Goal: Information Seeking & Learning: Learn about a topic

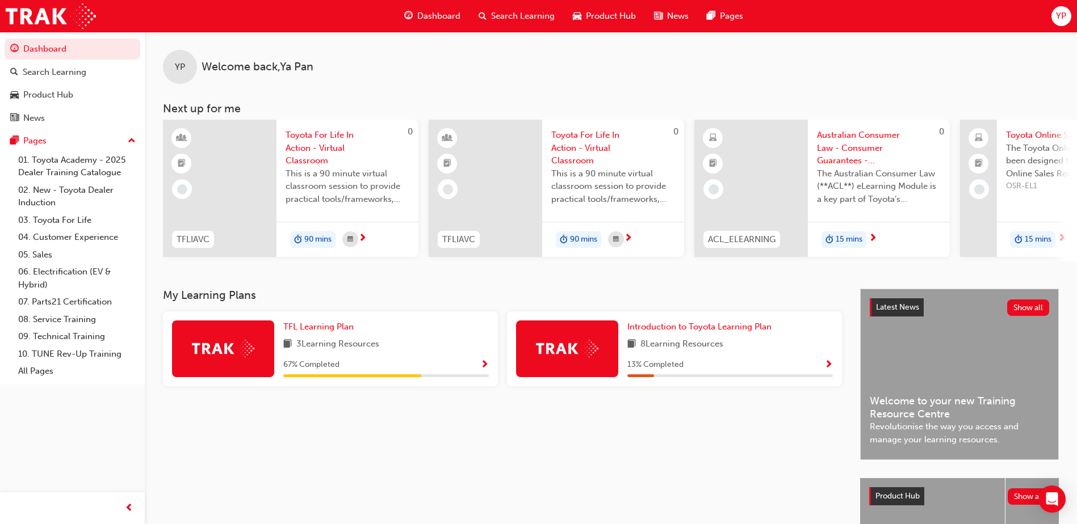
click at [246, 354] on img at bounding box center [223, 349] width 62 height 18
click at [475, 367] on div "67 % Completed" at bounding box center [385, 365] width 205 height 14
click at [488, 368] on span "Show Progress" at bounding box center [484, 365] width 9 height 10
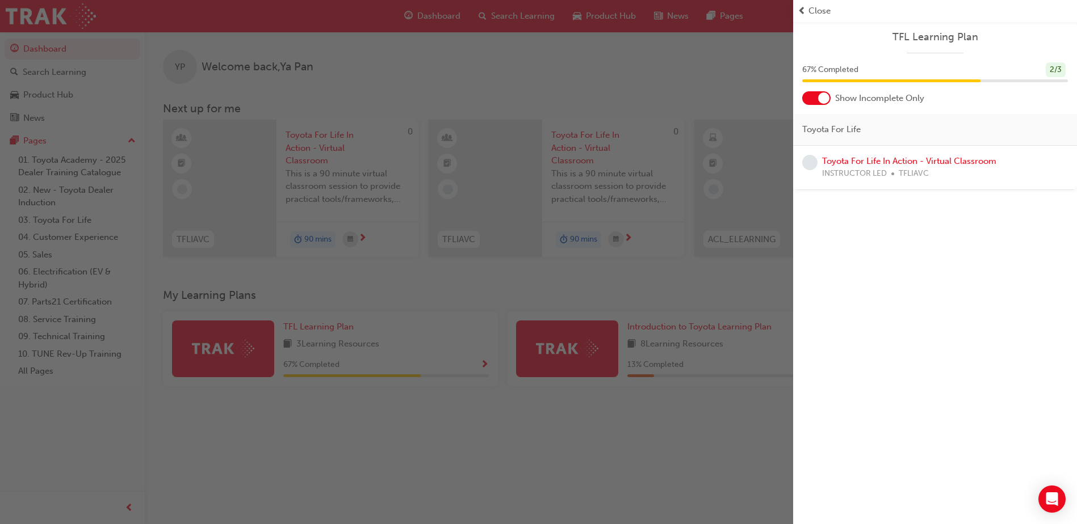
click at [806, 166] on span "learningRecordVerb_NONE-icon" at bounding box center [809, 162] width 15 height 15
click at [812, 162] on span "learningRecordVerb_NONE-icon" at bounding box center [809, 162] width 15 height 15
click at [853, 164] on link "Toyota For Life In Action - Virtual Classroom" at bounding box center [909, 161] width 174 height 10
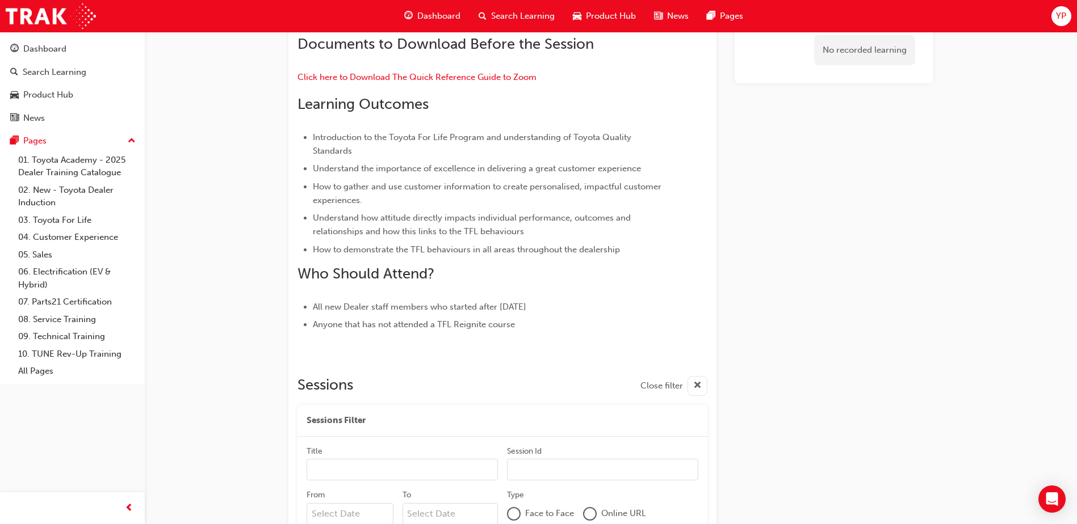
scroll to position [440, 0]
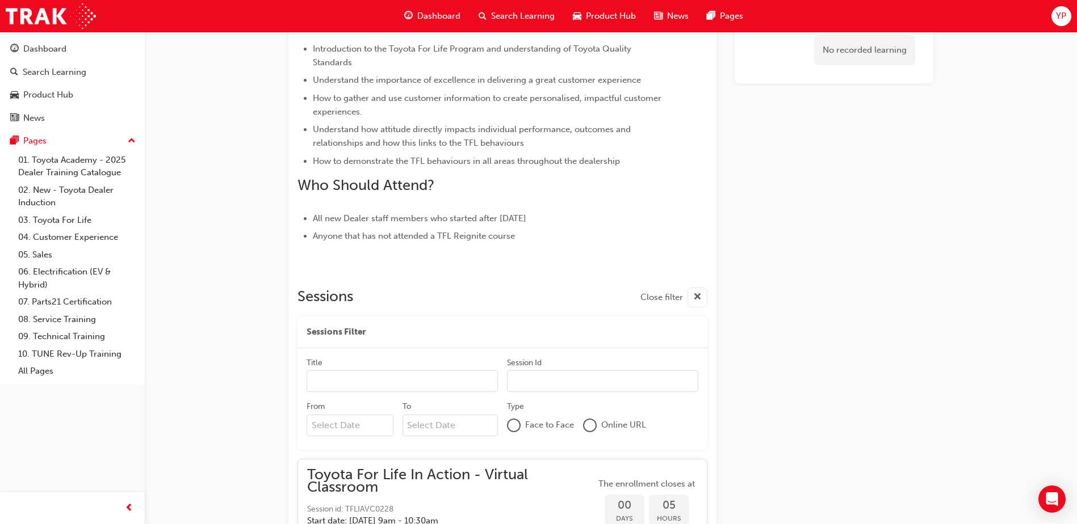
click at [484, 378] on input "Title" at bounding box center [401, 382] width 191 height 22
click at [695, 297] on span "cross-icon" at bounding box center [697, 298] width 9 height 14
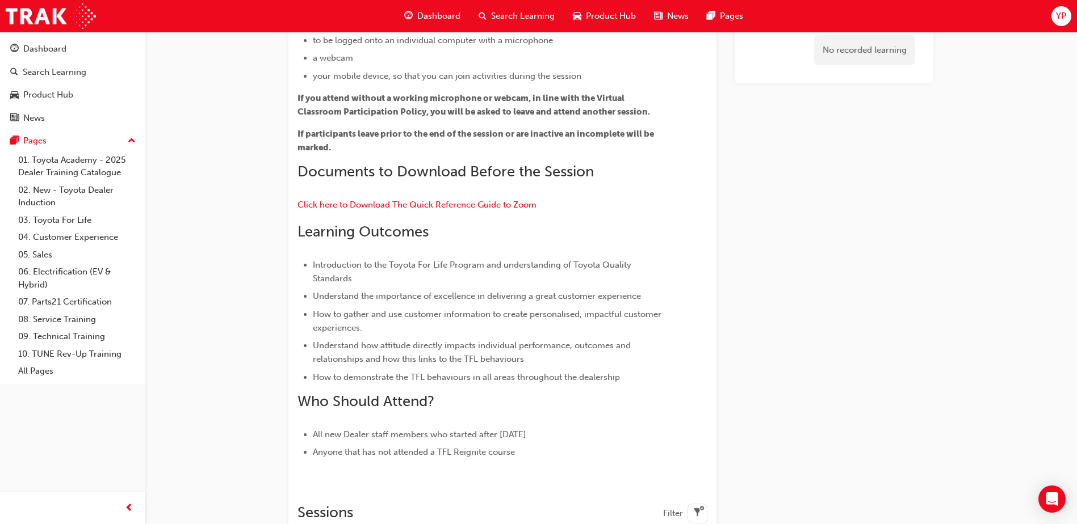
scroll to position [213, 0]
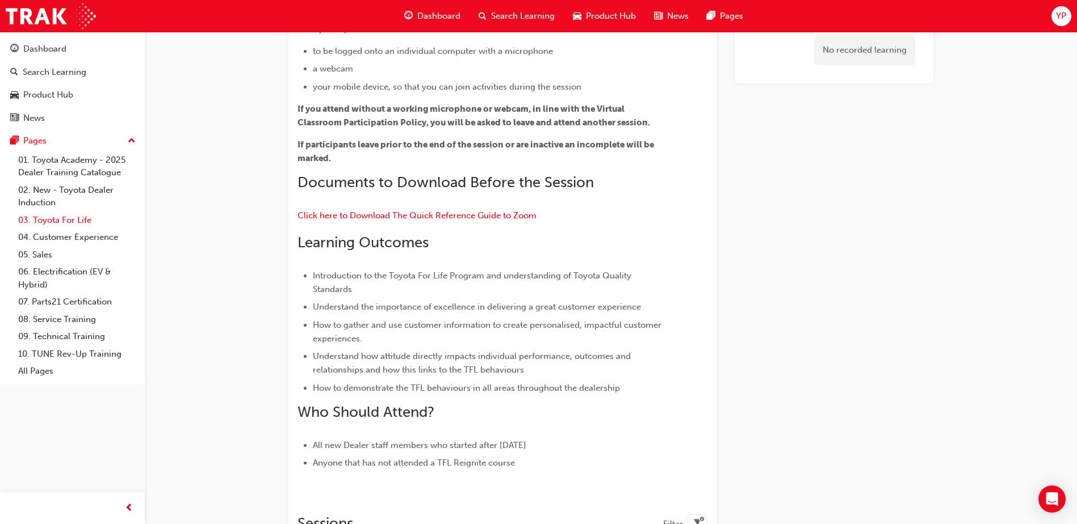
click at [60, 215] on link "03. Toyota For Life" at bounding box center [77, 221] width 127 height 18
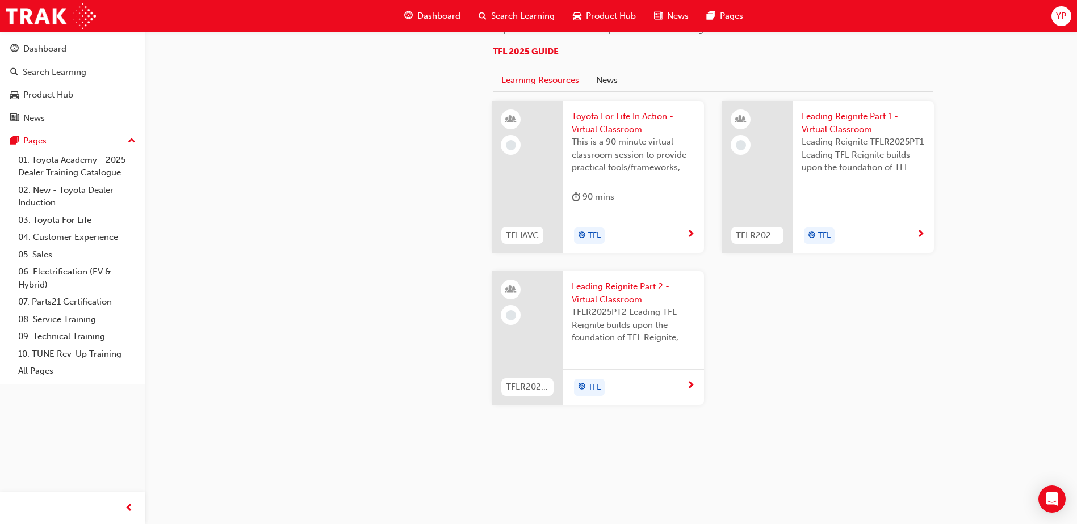
scroll to position [1086, 0]
click at [69, 160] on link "01. Toyota Academy - 2025 Dealer Training Catalogue" at bounding box center [77, 167] width 127 height 30
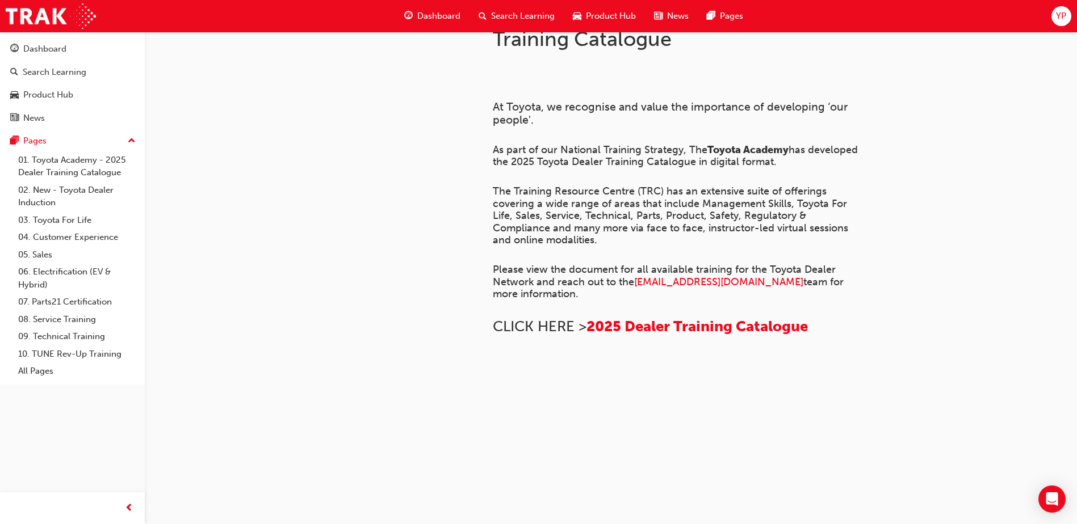
scroll to position [769, 0]
click at [88, 176] on link "01. Toyota Academy - 2025 Dealer Training Catalogue" at bounding box center [77, 167] width 127 height 30
click at [89, 192] on link "02. New - Toyota Dealer Induction" at bounding box center [77, 197] width 127 height 30
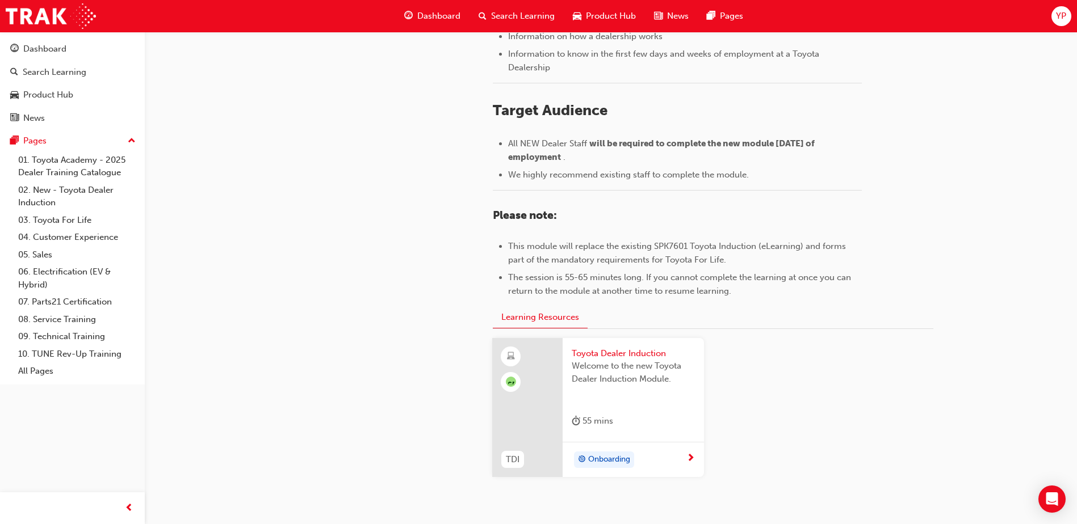
scroll to position [492, 0]
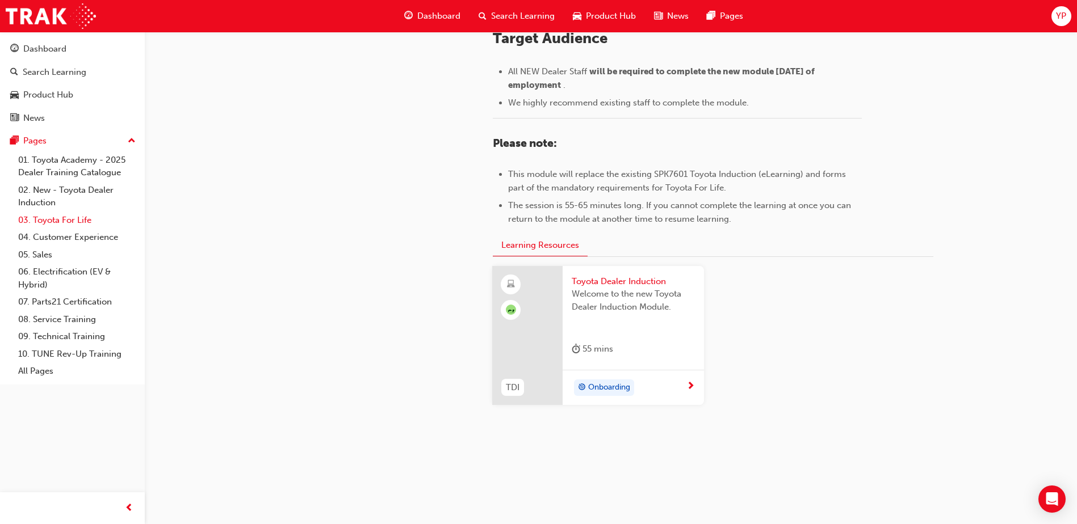
click at [68, 220] on link "03. Toyota For Life" at bounding box center [77, 221] width 127 height 18
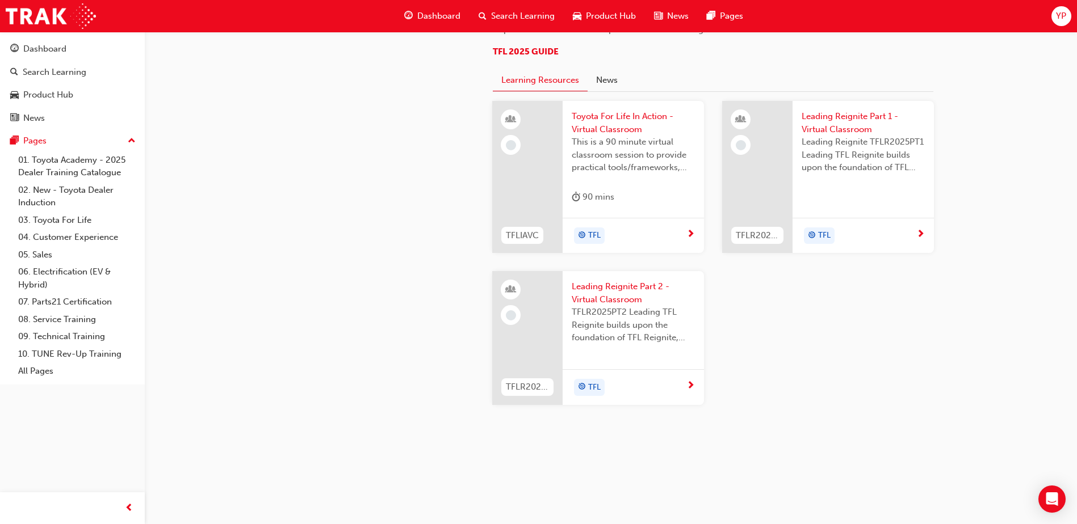
scroll to position [1003, 0]
click at [75, 237] on link "04. Customer Experience" at bounding box center [77, 238] width 127 height 18
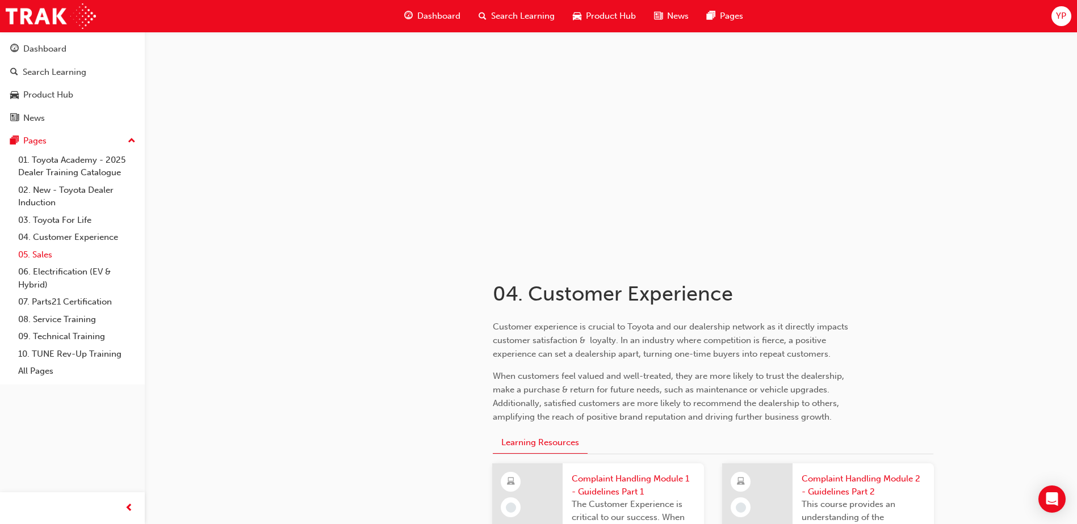
click at [50, 254] on link "05. Sales" at bounding box center [77, 255] width 127 height 18
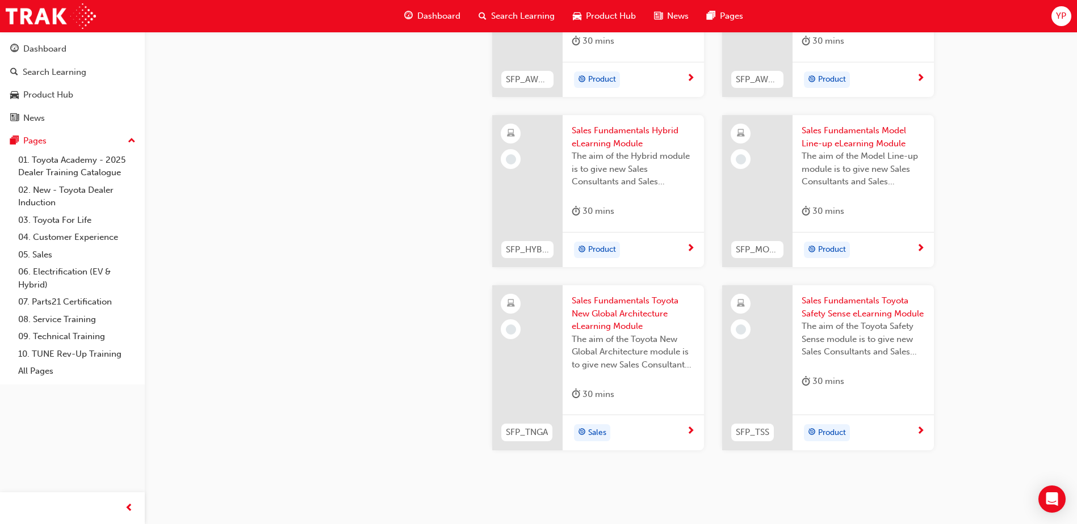
scroll to position [454, 0]
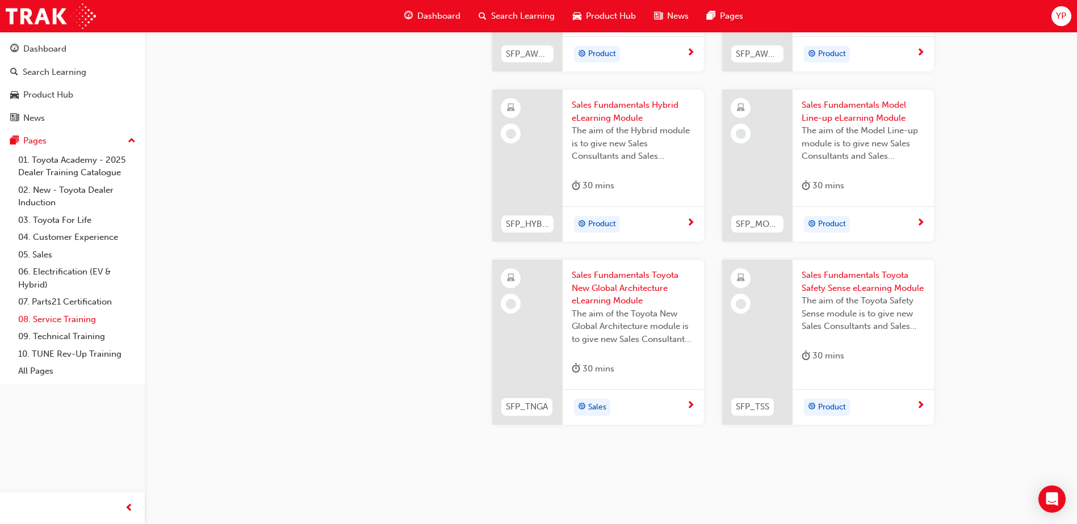
click at [75, 320] on link "08. Service Training" at bounding box center [77, 320] width 127 height 18
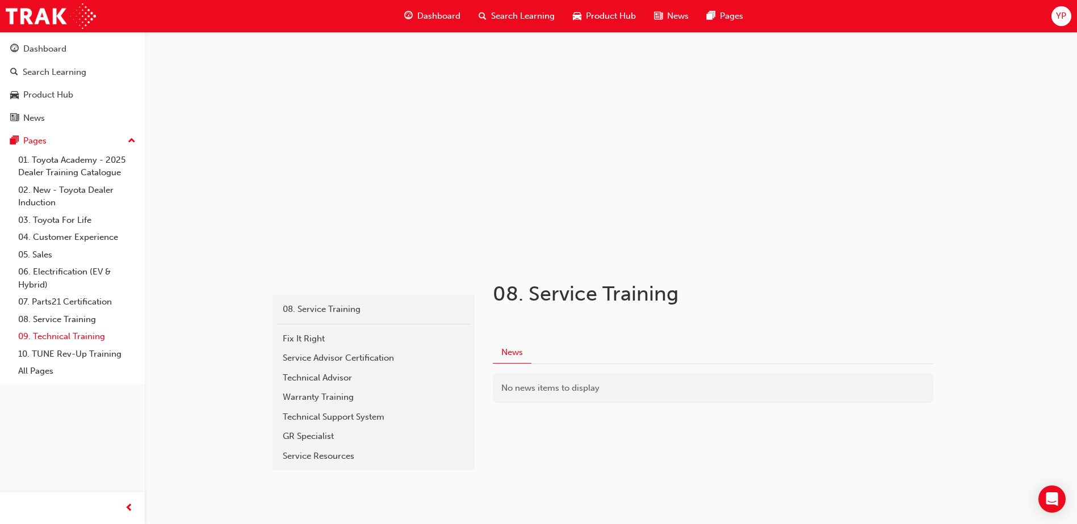
click at [78, 338] on link "09. Technical Training" at bounding box center [77, 337] width 127 height 18
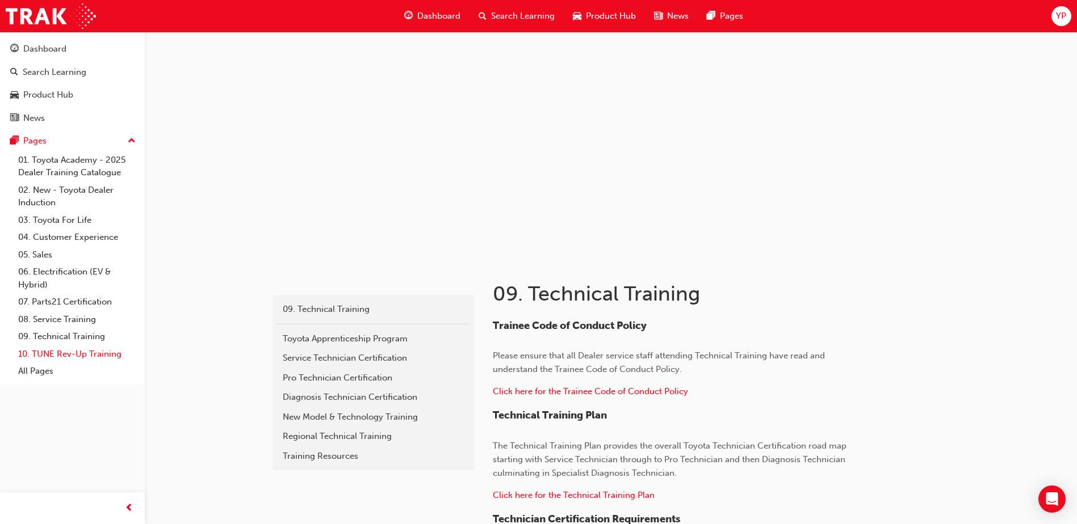
click at [81, 359] on link "10. TUNE Rev-Up Training" at bounding box center [77, 355] width 127 height 18
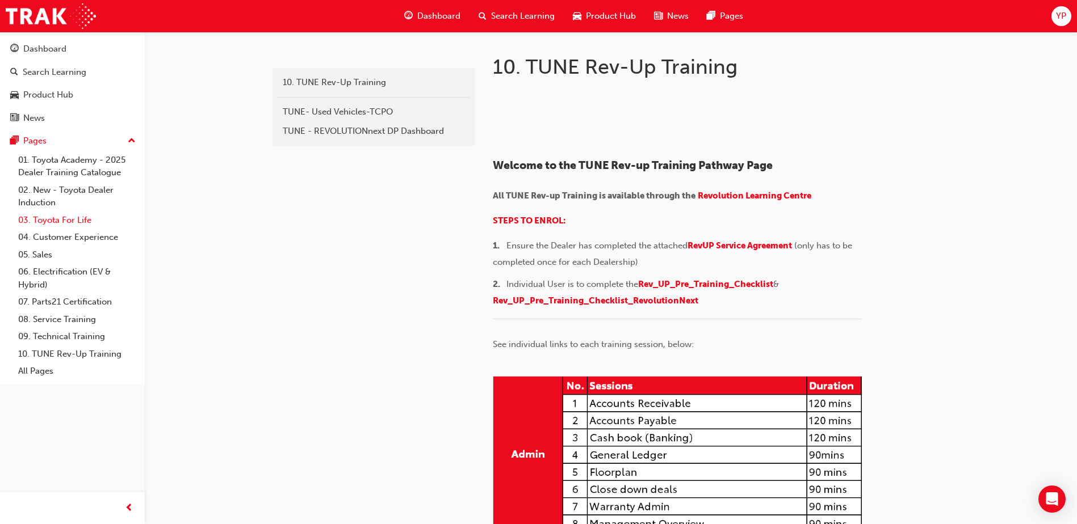
click at [73, 220] on link "03. Toyota For Life" at bounding box center [77, 221] width 127 height 18
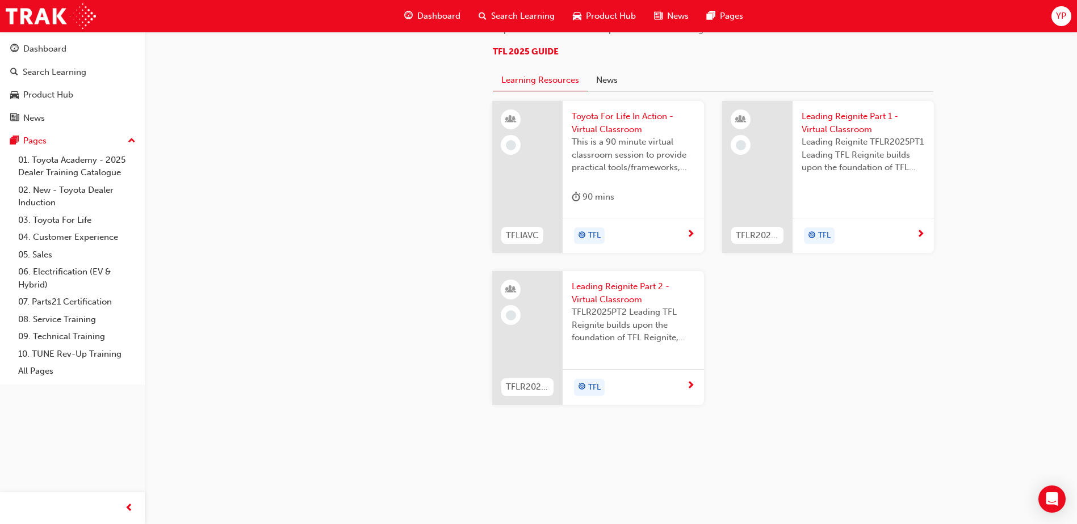
scroll to position [851, 0]
click at [102, 170] on link "01. Toyota Academy - 2025 Dealer Training Catalogue" at bounding box center [77, 167] width 127 height 30
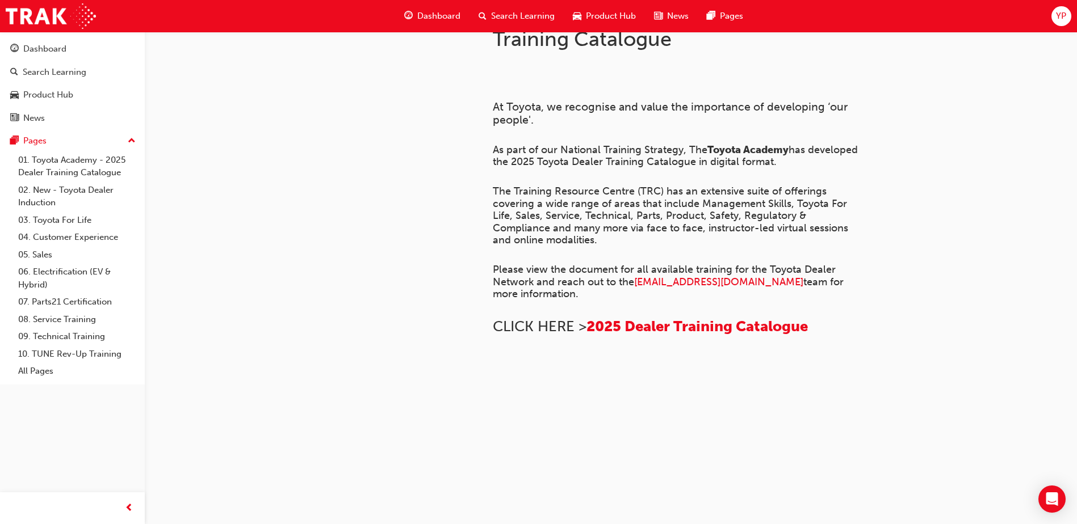
scroll to position [769, 0]
click at [70, 218] on link "03. Toyota For Life" at bounding box center [77, 221] width 127 height 18
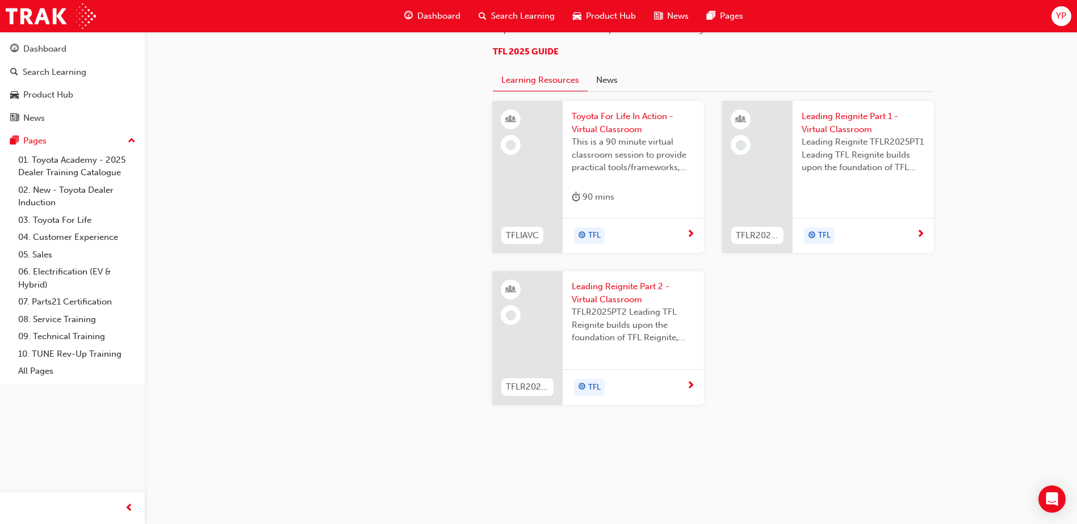
scroll to position [1053, 0]
click at [611, 136] on span "Toyota For Life In Action - Virtual Classroom" at bounding box center [632, 123] width 123 height 26
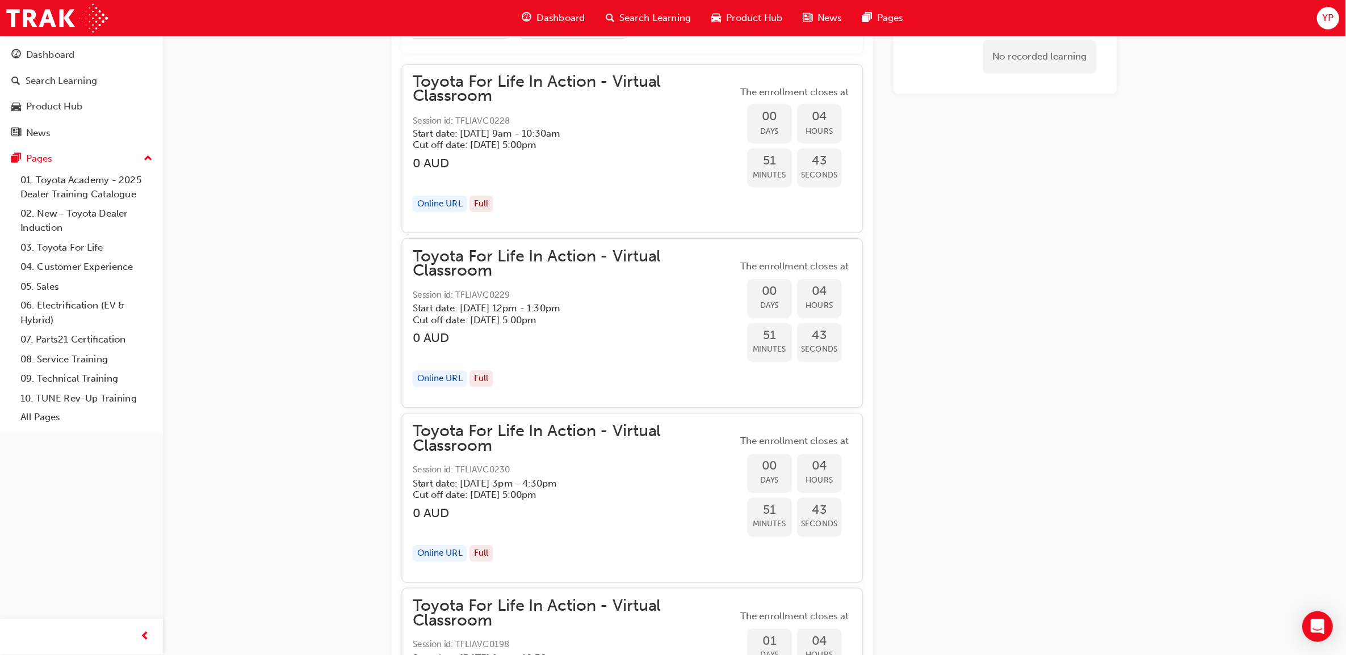
scroll to position [843, 0]
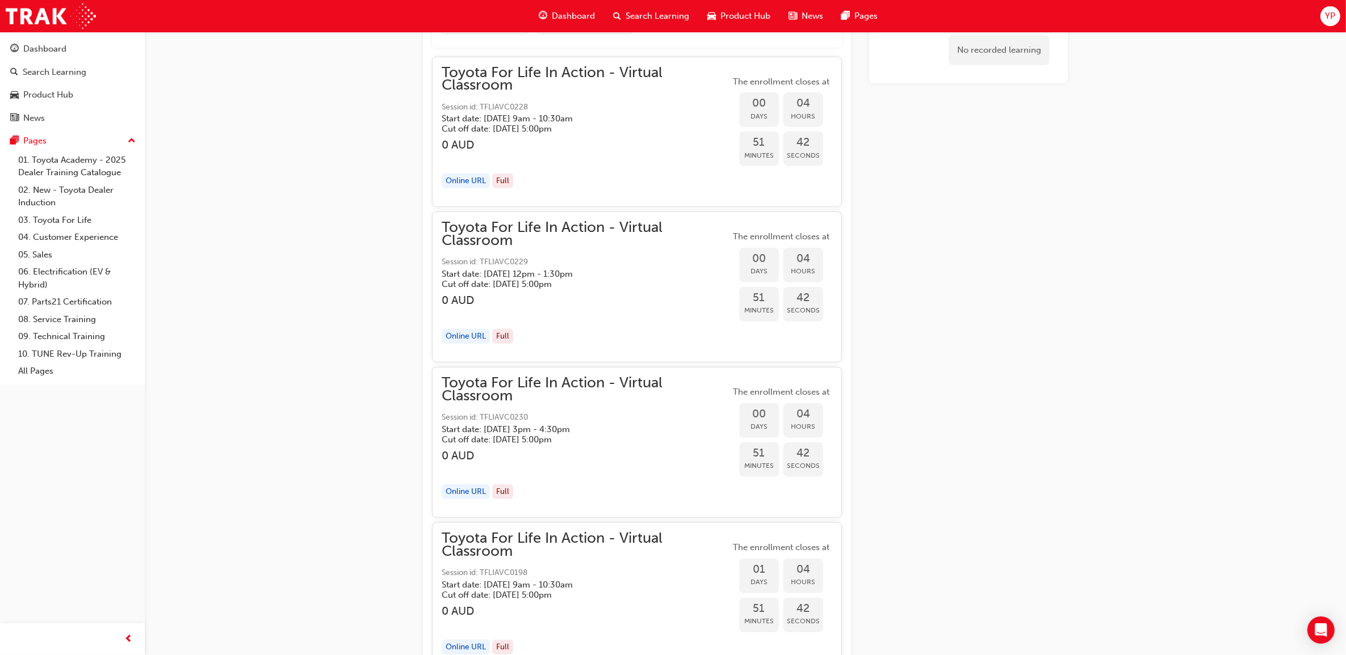
drag, startPoint x: 1009, startPoint y: 0, endPoint x: 983, endPoint y: 320, distance: 320.6
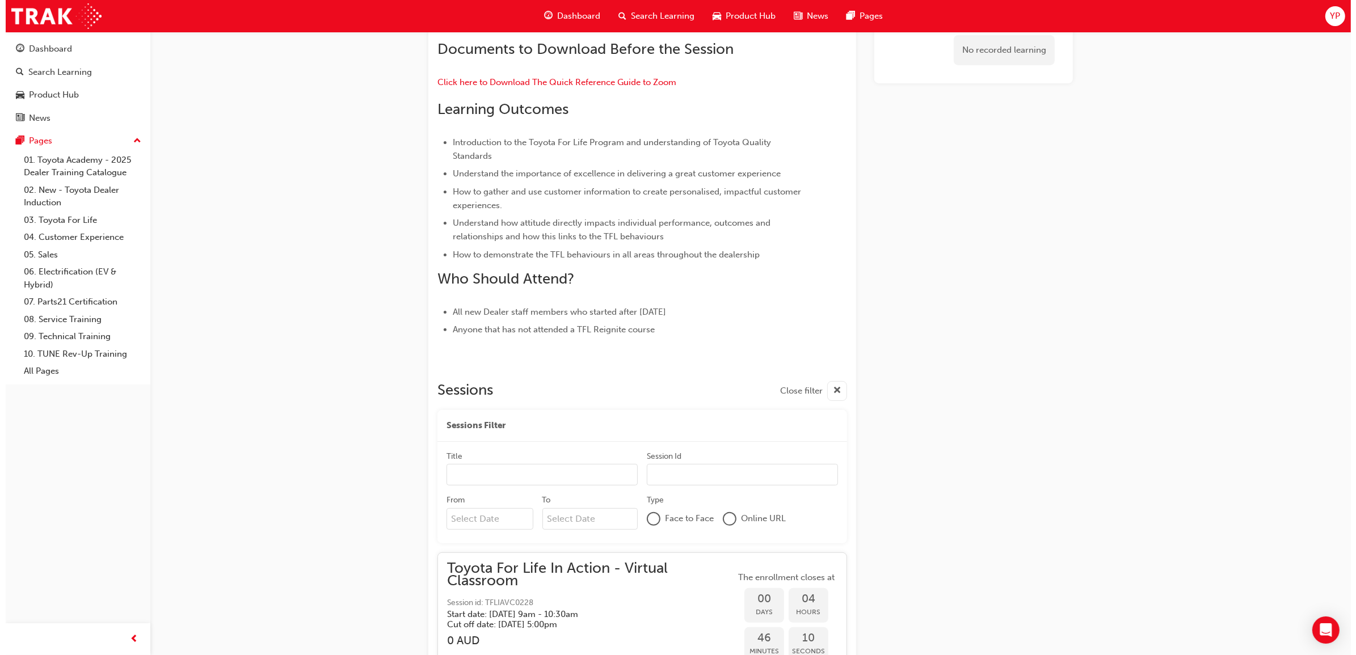
scroll to position [0, 0]
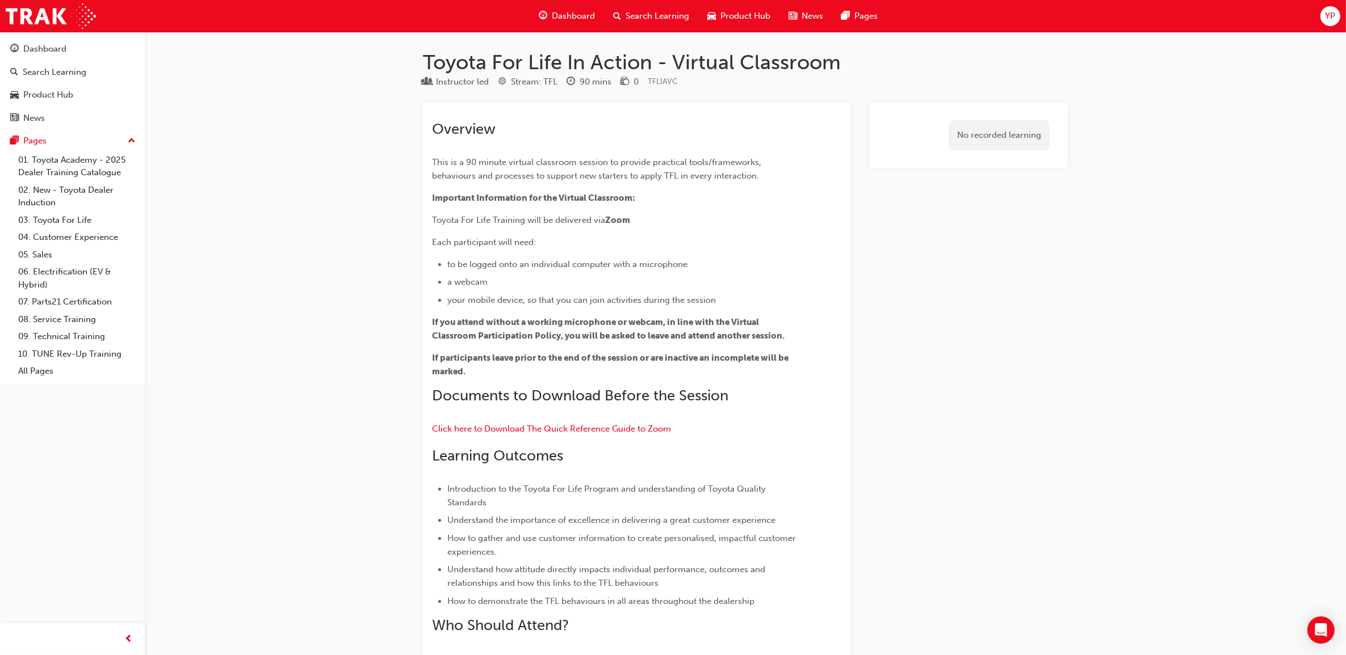
click at [640, 12] on span "Search Learning" at bounding box center [657, 16] width 64 height 13
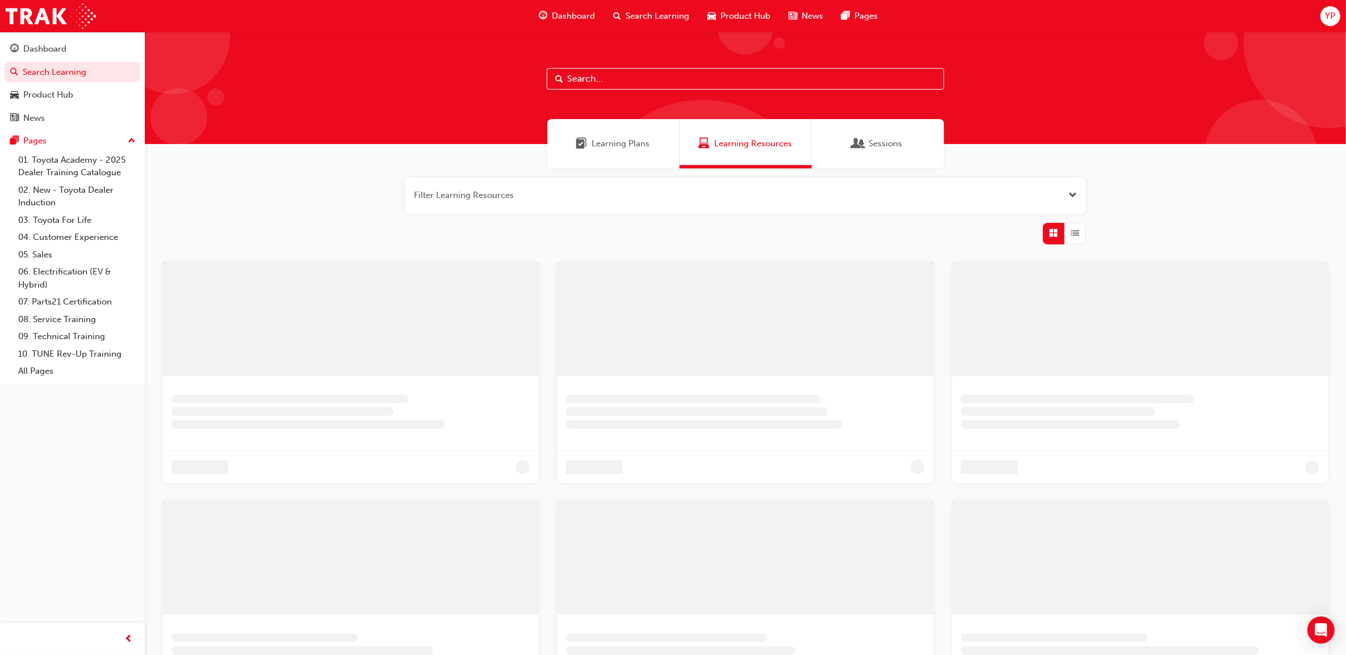
click at [583, 74] on input "text" at bounding box center [745, 79] width 397 height 22
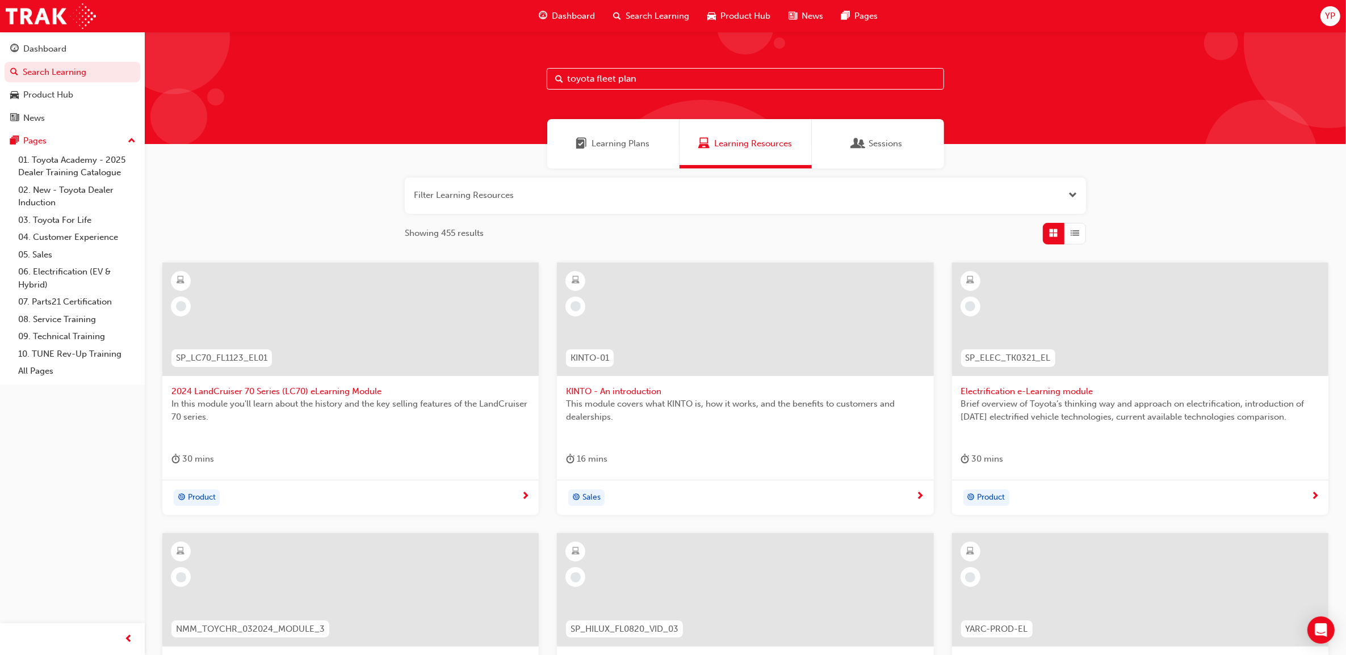
type input "toyota fleet plan"
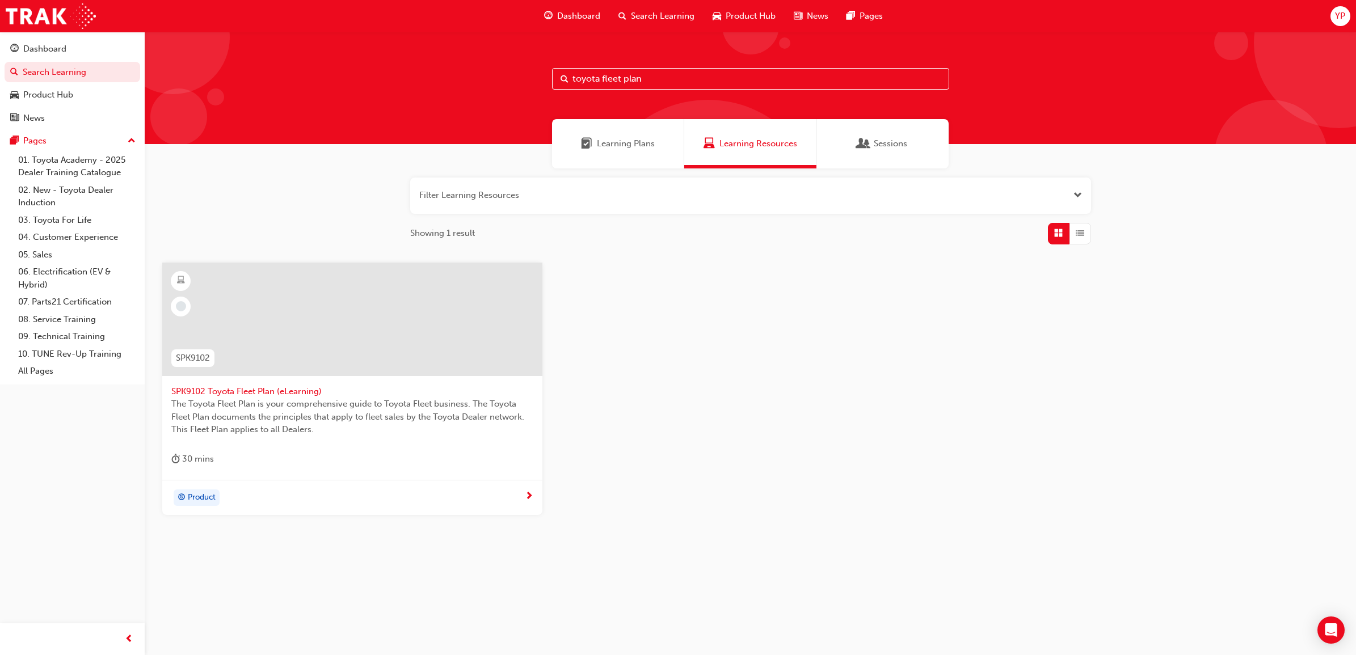
click at [525, 495] on div at bounding box center [529, 497] width 9 height 14
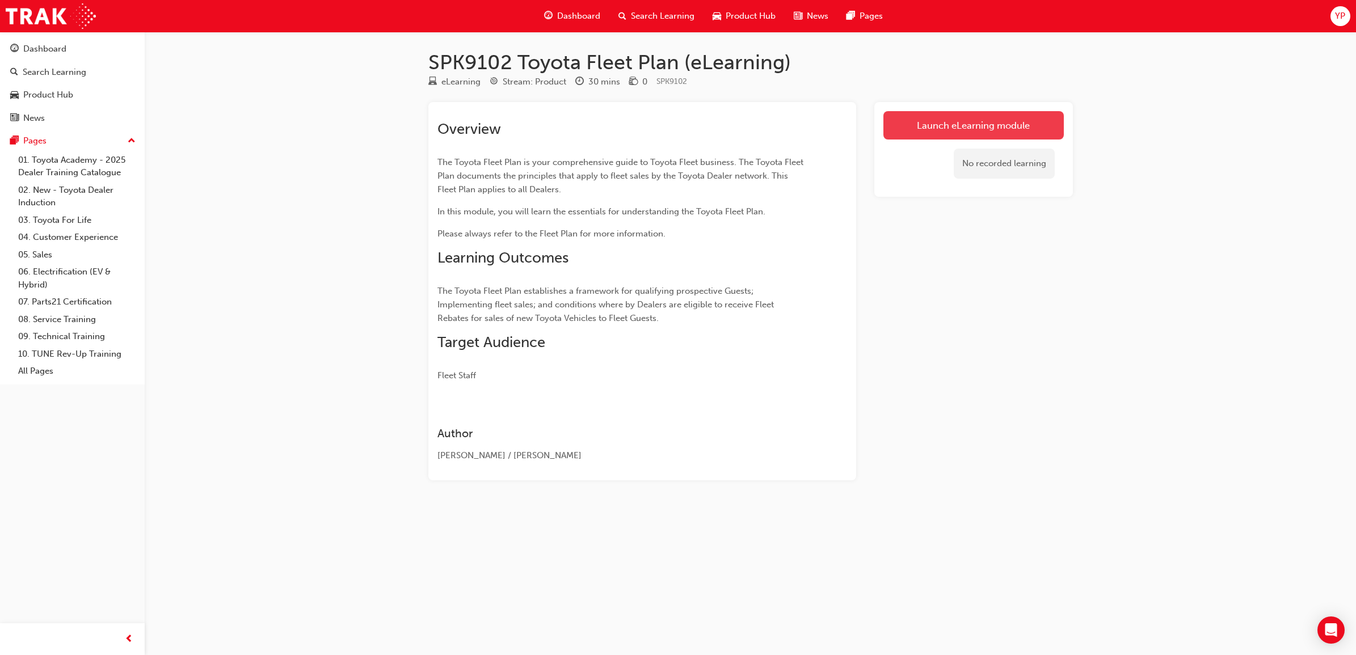
click at [955, 129] on link "Launch eLearning module" at bounding box center [974, 125] width 180 height 28
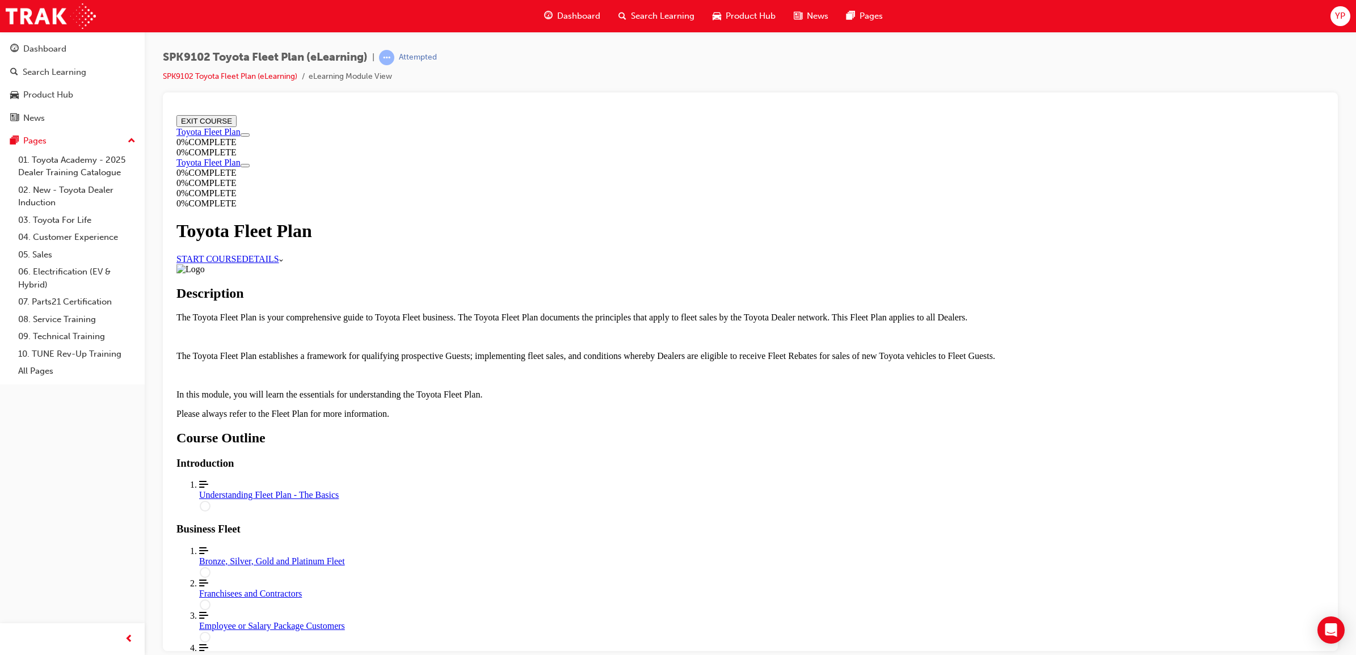
click at [242, 263] on link "START COURSE" at bounding box center [208, 259] width 65 height 10
click at [64, 45] on div "Dashboard" at bounding box center [44, 49] width 43 height 13
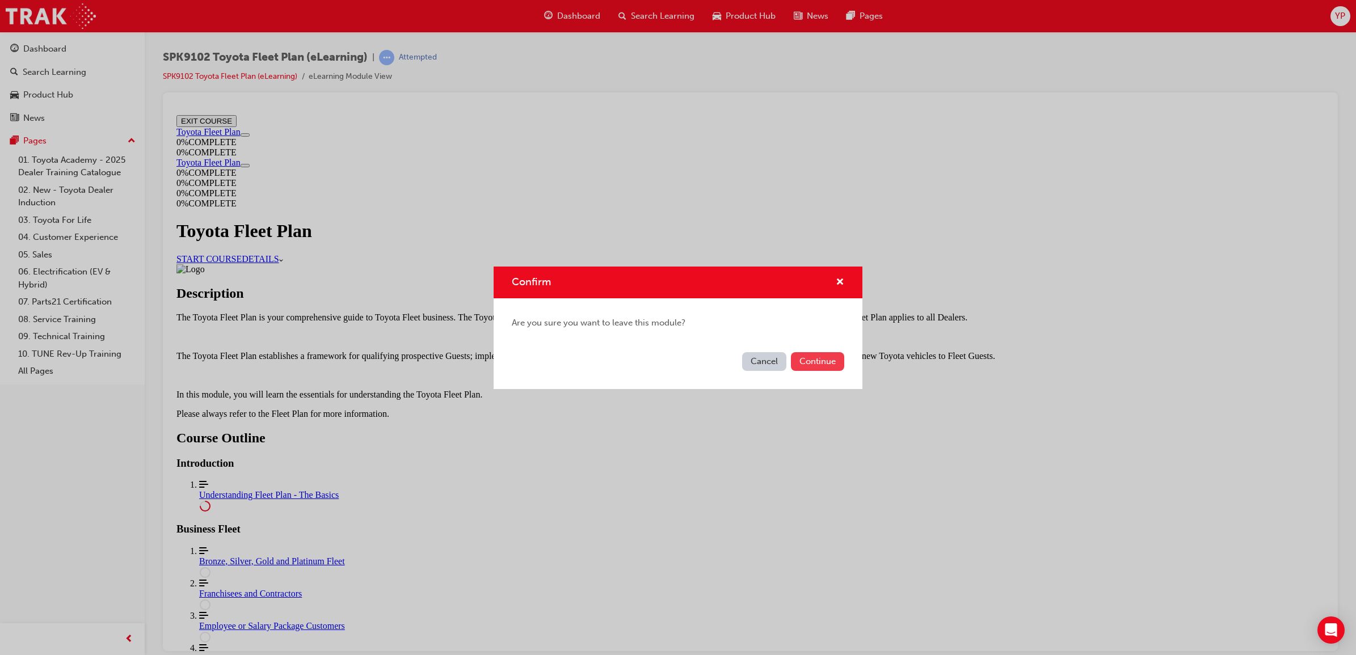
click at [806, 363] on button "Continue" at bounding box center [817, 361] width 53 height 19
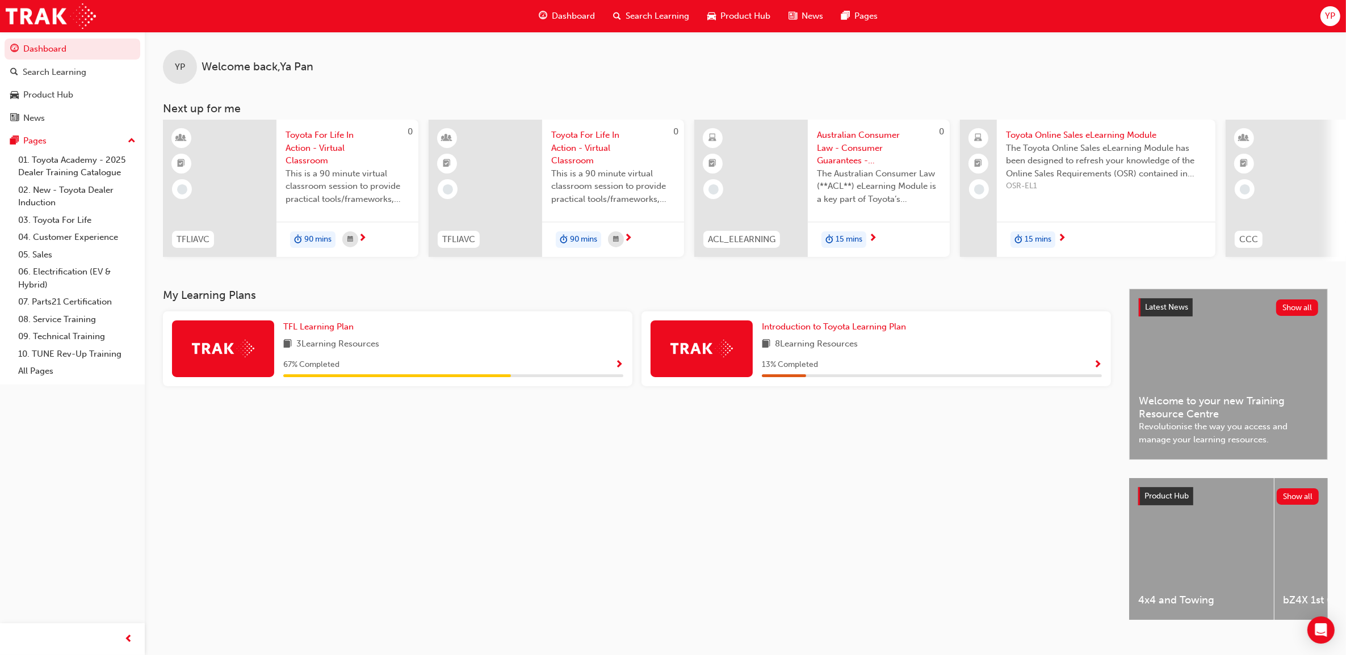
click at [655, 18] on span "Search Learning" at bounding box center [657, 16] width 64 height 13
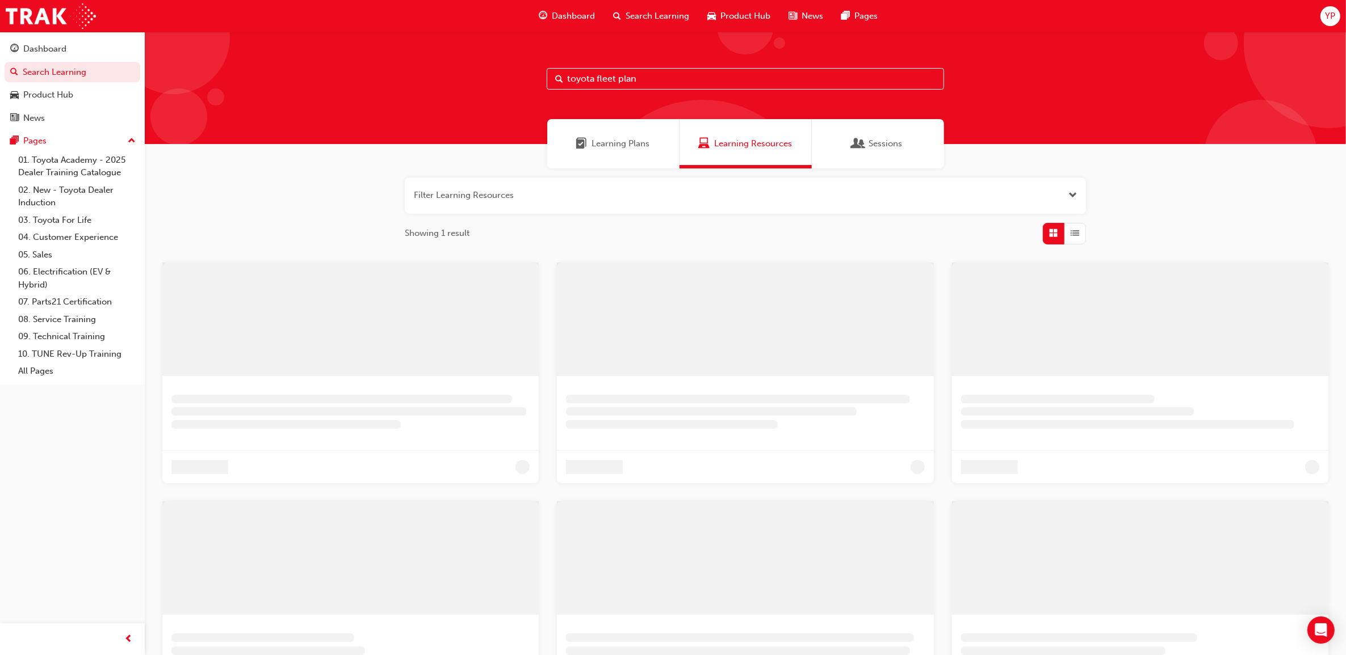
click at [596, 78] on input "toyota fleet plan" at bounding box center [745, 79] width 397 height 22
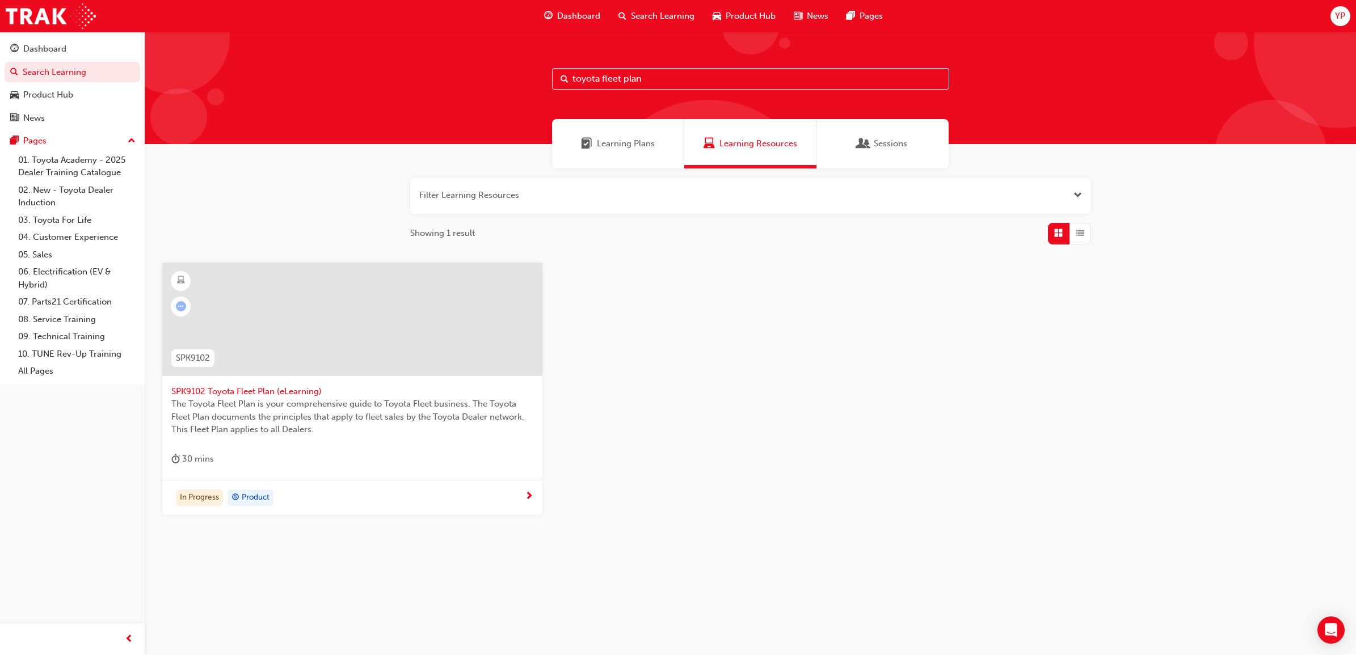
paste input "Toyota Sales Policies"
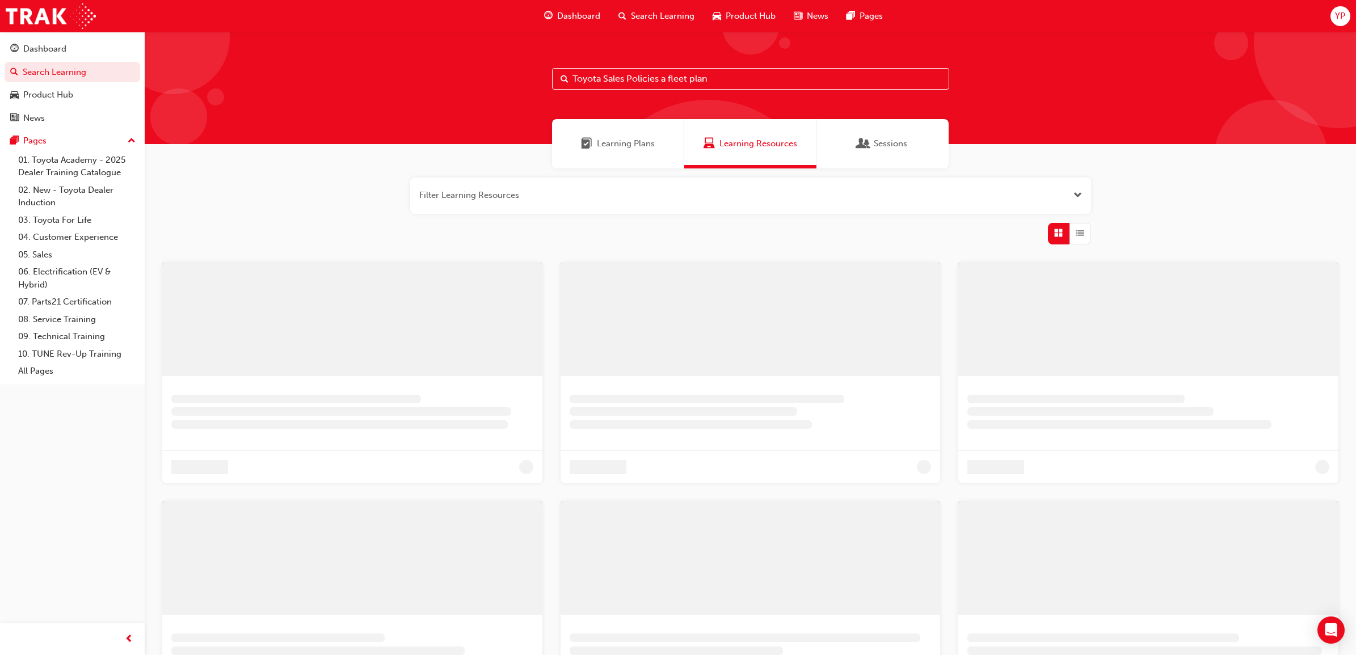
click at [730, 80] on input "Toyota Sales Policies a fleet plan" at bounding box center [750, 79] width 397 height 22
click at [727, 72] on input "Toyota Sales Policies a fleet plan" at bounding box center [750, 79] width 397 height 22
drag, startPoint x: 725, startPoint y: 77, endPoint x: 662, endPoint y: 74, distance: 63.1
click at [662, 74] on input "Toyota Sales Policies a fleet plan" at bounding box center [750, 79] width 397 height 22
type input "Toyota Sales Policies"
